Goal: Task Accomplishment & Management: Manage account settings

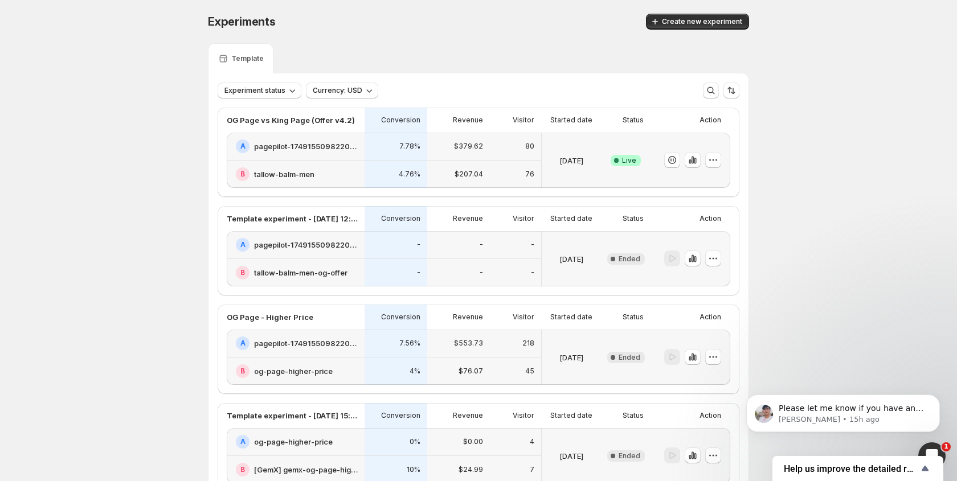
click at [186, 206] on div "Experiments. This page is ready Experiments Create new experiment Template Expe…" at bounding box center [478, 331] width 957 height 663
click at [697, 164] on icon "button" at bounding box center [692, 159] width 11 height 11
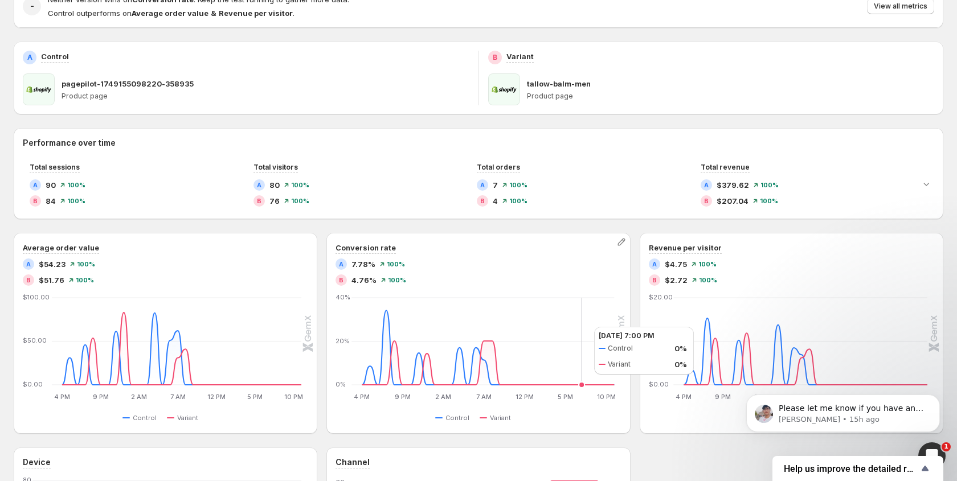
scroll to position [133, 0]
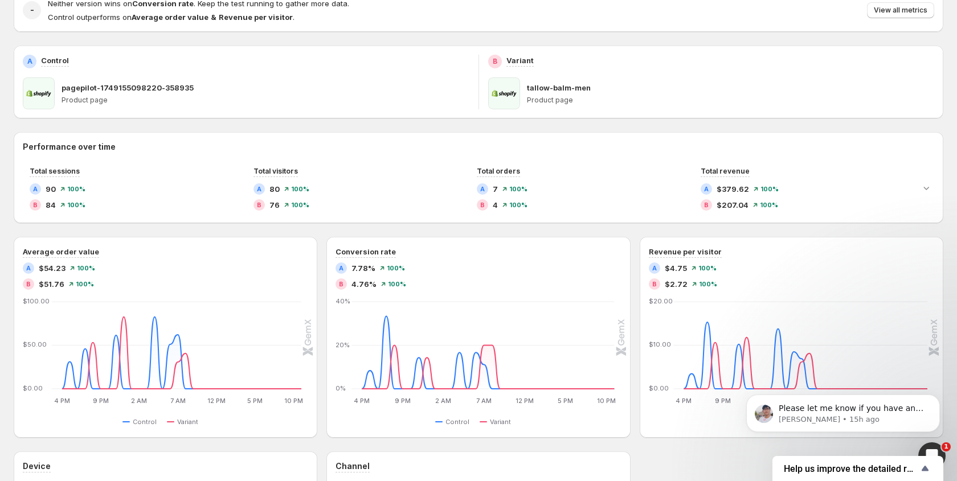
click at [317, 269] on div "Average order value A $54.23 100 % B $51.76 100 % 4 PM 4 PM 9 PM 9 PM 2 AM 2 AM…" at bounding box center [479, 337] width 930 height 201
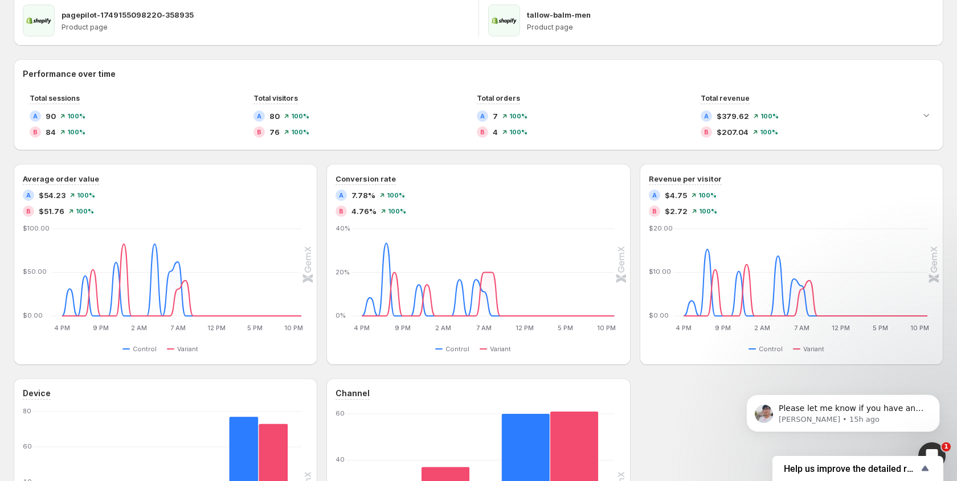
scroll to position [0, 0]
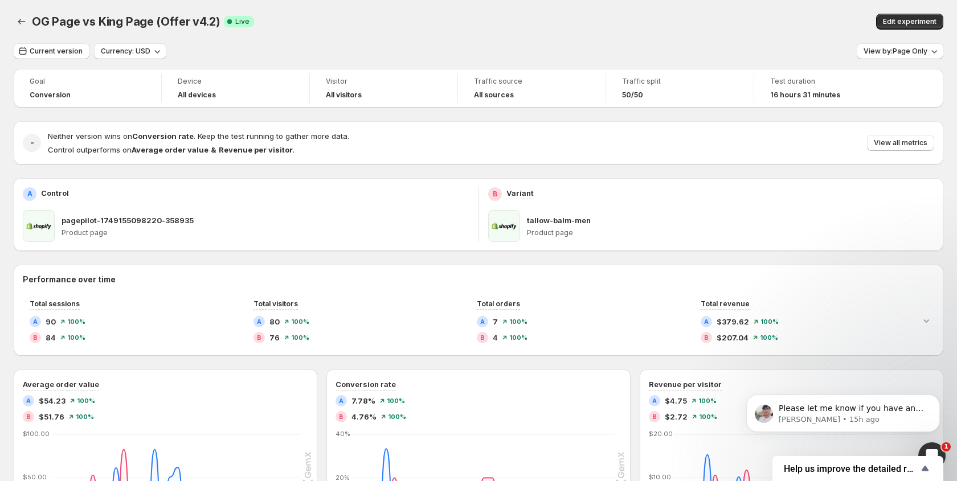
click at [770, 84] on span "Test duration" at bounding box center [828, 81] width 116 height 9
click at [901, 21] on span "Edit experiment" at bounding box center [910, 21] width 54 height 9
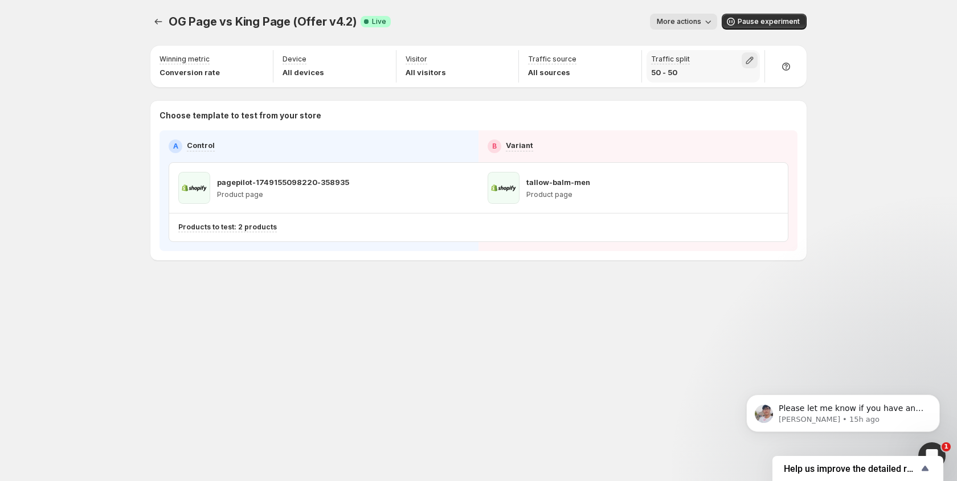
click at [750, 64] on icon "button" at bounding box center [749, 60] width 11 height 11
type input "**"
drag, startPoint x: 762, startPoint y: 84, endPoint x: 781, endPoint y: 85, distance: 18.3
click at [781, 85] on input "range" at bounding box center [750, 85] width 164 height 16
click at [881, 123] on div "OG Page vs King Page (Offer v4.2). This page is ready OG Page vs King Page (Off…" at bounding box center [478, 240] width 957 height 481
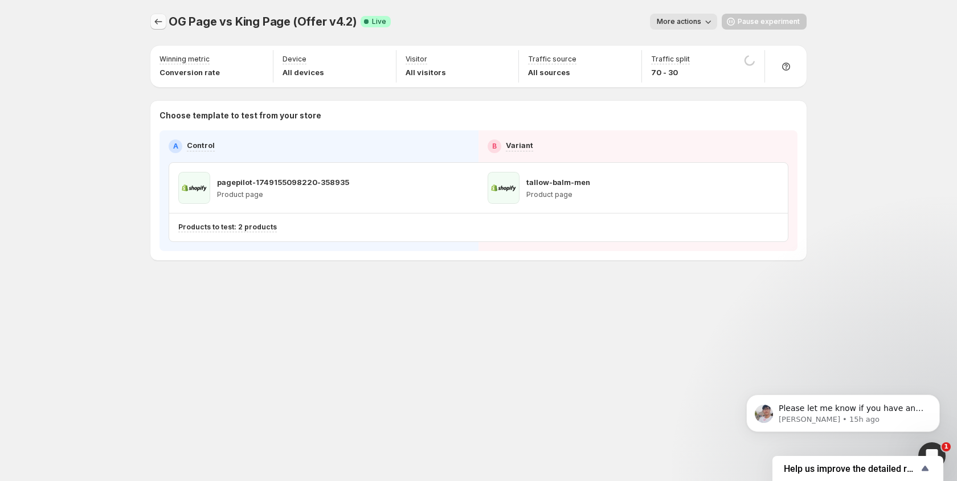
click at [157, 24] on icon "Experiments" at bounding box center [158, 21] width 11 height 11
click at [157, 22] on icon "Experiments" at bounding box center [158, 21] width 11 height 11
click at [45, 151] on div "OG Page vs King Page (Offer v4.2). This page is ready OG Page vs King Page (Off…" at bounding box center [478, 240] width 957 height 481
click at [160, 21] on icon "Experiments" at bounding box center [158, 21] width 11 height 11
click at [112, 92] on div "OG Page vs King Page (Offer v4.2). This page is ready OG Page vs King Page (Off…" at bounding box center [478, 240] width 957 height 481
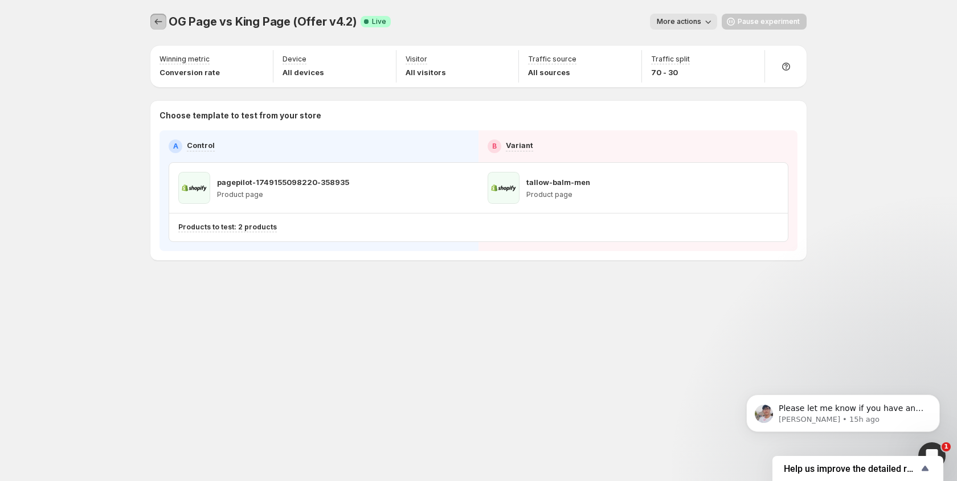
click at [157, 20] on icon "Experiments" at bounding box center [158, 21] width 11 height 11
click at [898, 133] on div "OG Page vs King Page (Offer v4.2). This page is ready OG Page vs King Page (Off…" at bounding box center [478, 240] width 957 height 481
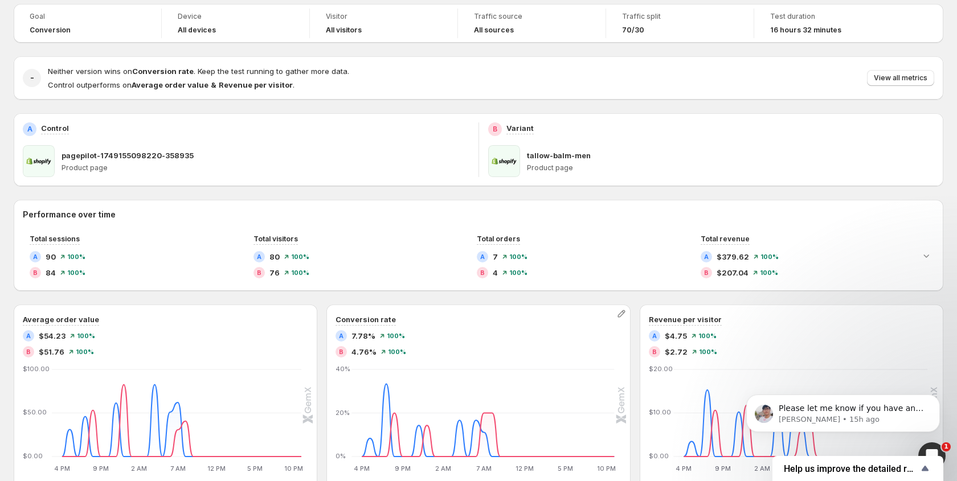
scroll to position [29, 0]
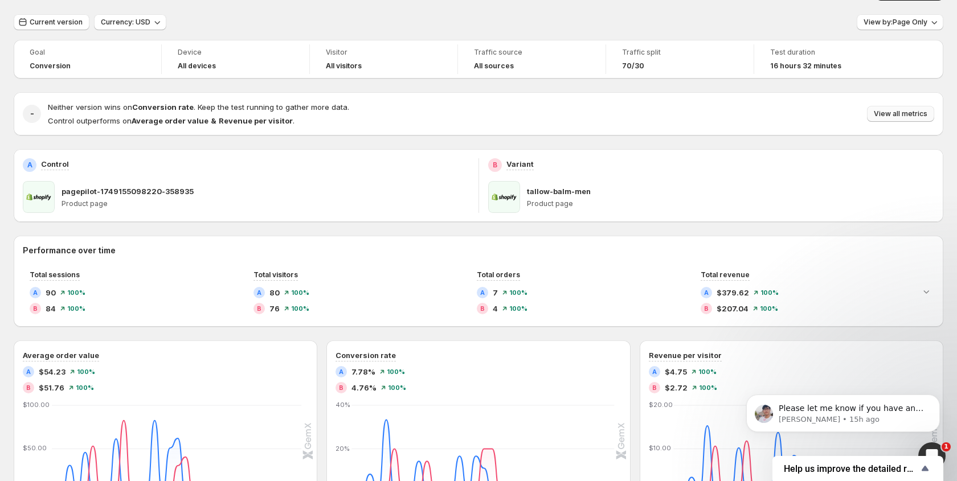
click at [896, 116] on span "View all metrics" at bounding box center [901, 113] width 54 height 9
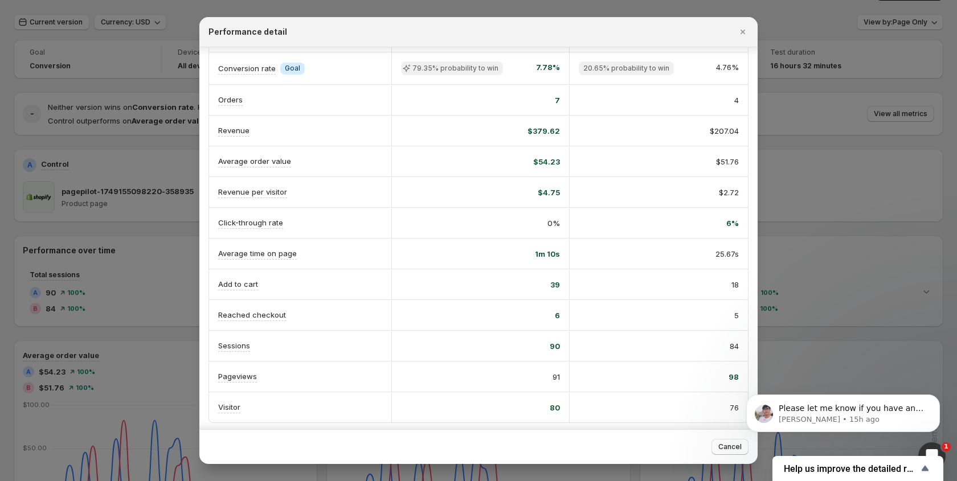
scroll to position [38, 0]
click at [892, 183] on div at bounding box center [478, 240] width 957 height 481
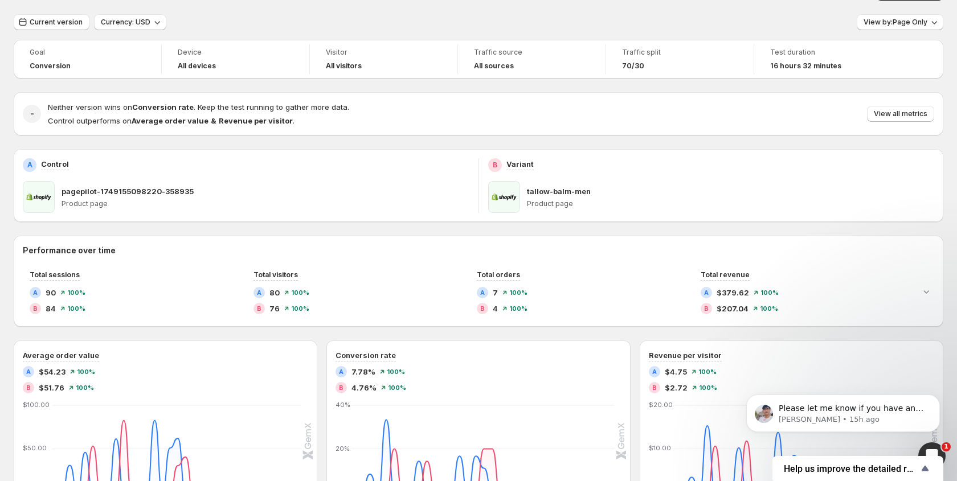
scroll to position [0, 0]
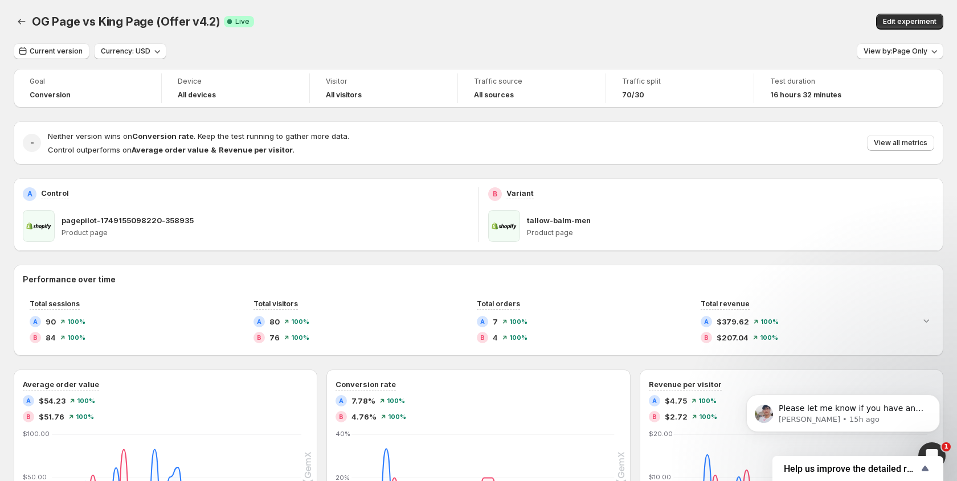
drag, startPoint x: 901, startPoint y: 18, endPoint x: 834, endPoint y: 50, distance: 74.2
click at [901, 18] on span "Edit experiment" at bounding box center [910, 21] width 54 height 9
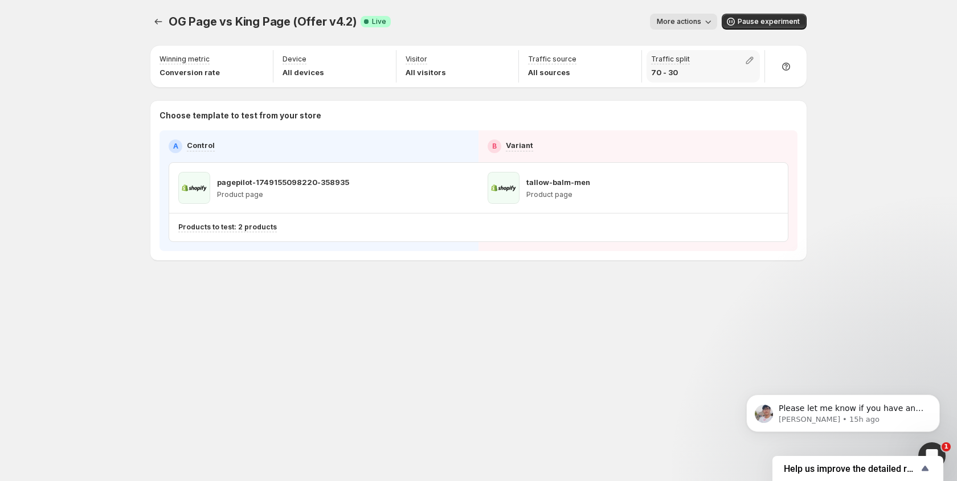
drag, startPoint x: 749, startPoint y: 58, endPoint x: 736, endPoint y: 66, distance: 15.3
click at [749, 58] on icon "button" at bounding box center [749, 60] width 11 height 11
type input "**"
drag, startPoint x: 783, startPoint y: 83, endPoint x: 803, endPoint y: 105, distance: 29.4
click at [796, 83] on input "range" at bounding box center [750, 85] width 164 height 16
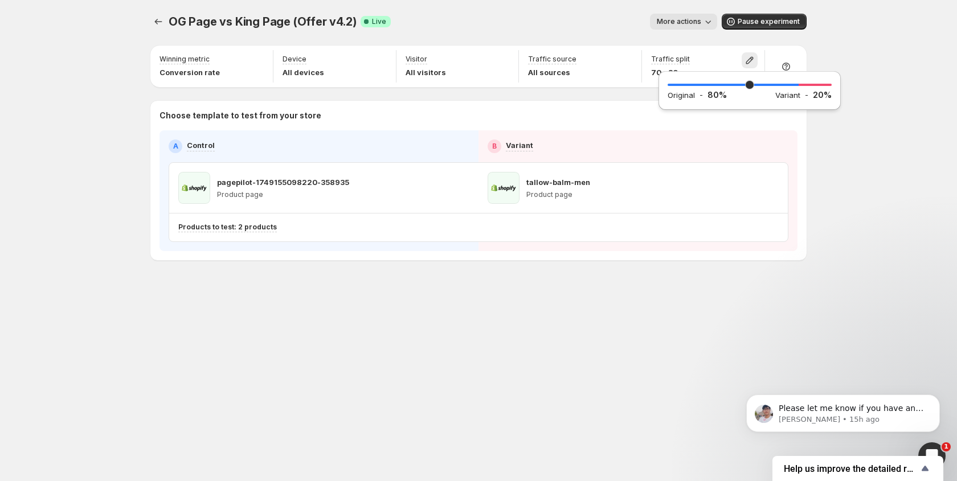
click at [856, 164] on div "OG Page vs King Page (Offer v4.2). This page is ready OG Page vs King Page (Off…" at bounding box center [478, 240] width 957 height 481
click at [156, 26] on icon "Experiments" at bounding box center [158, 21] width 11 height 11
click at [162, 20] on icon "Experiments" at bounding box center [158, 21] width 11 height 11
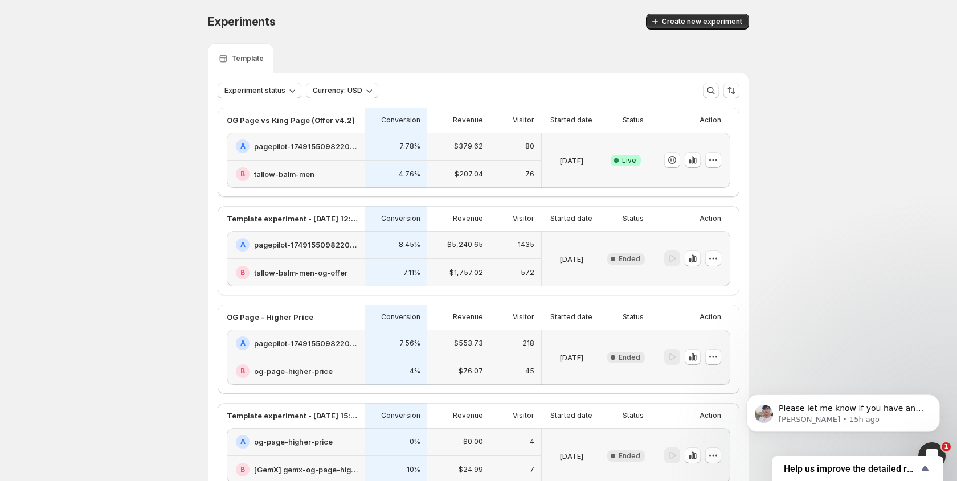
click at [196, 80] on div "Experiments. This page is ready Experiments Create new experiment Template Expe…" at bounding box center [478, 331] width 569 height 663
